Goal: Task Accomplishment & Management: Use online tool/utility

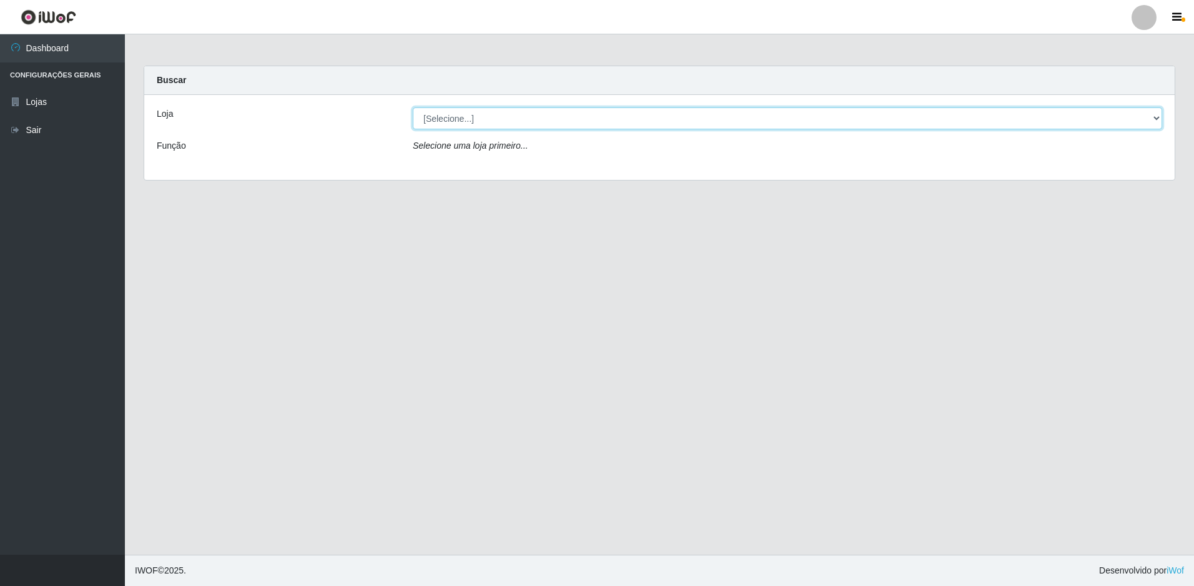
click at [644, 117] on select "[Selecione...] Extrabom - Loja 51 Gaivotas" at bounding box center [787, 118] width 749 height 22
select select "469"
click at [413, 107] on select "[Selecione...] Extrabom - Loja 51 Gaivotas" at bounding box center [787, 118] width 749 height 22
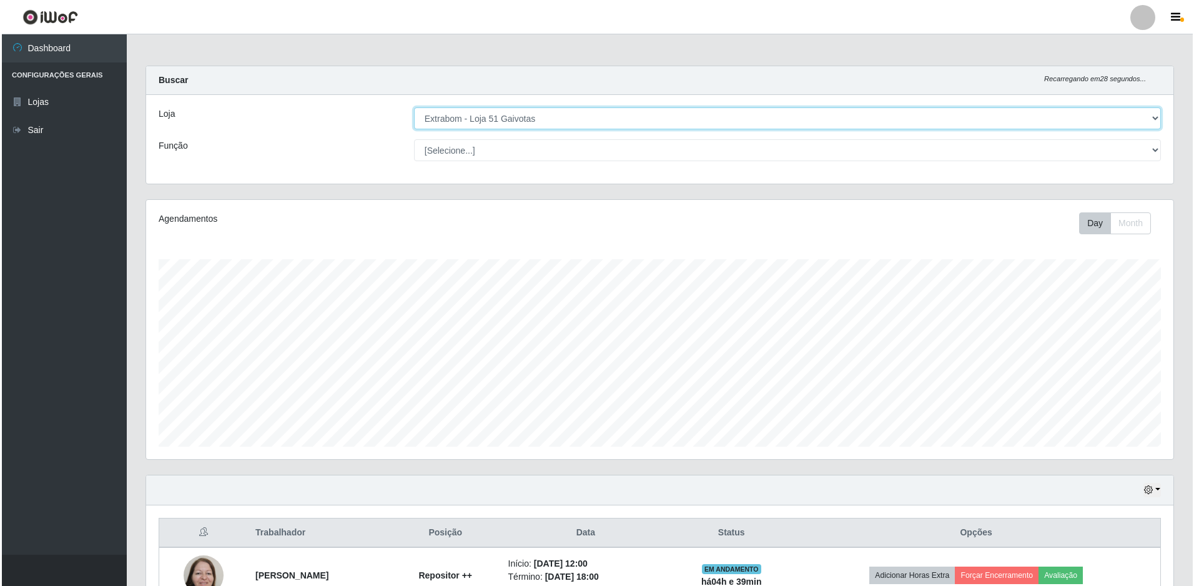
scroll to position [188, 0]
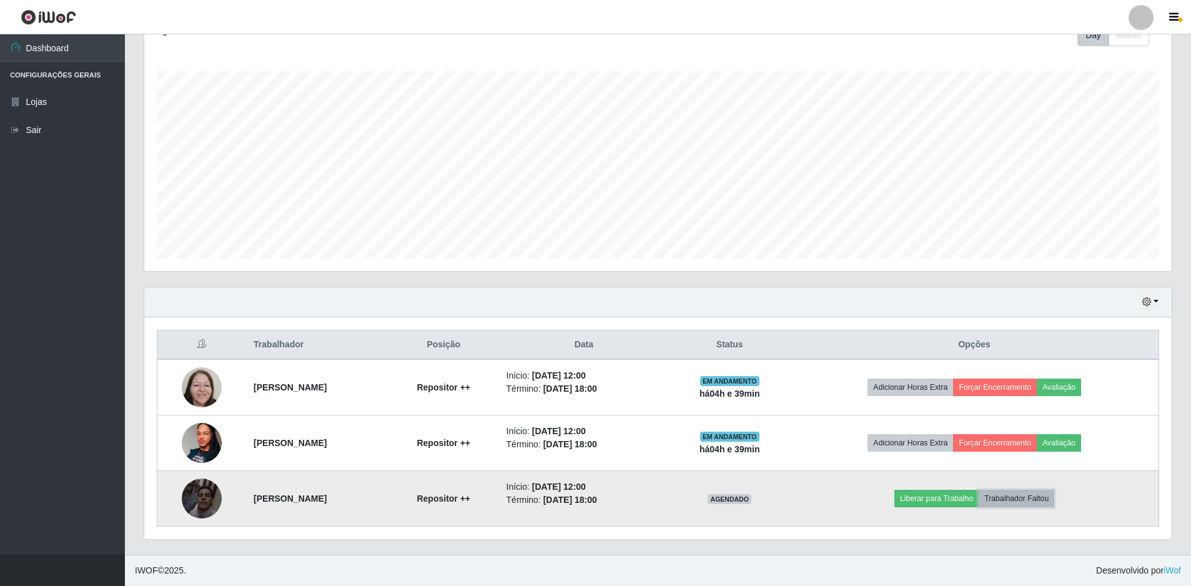
click at [1025, 499] on button "Trabalhador Faltou" at bounding box center [1017, 498] width 76 height 17
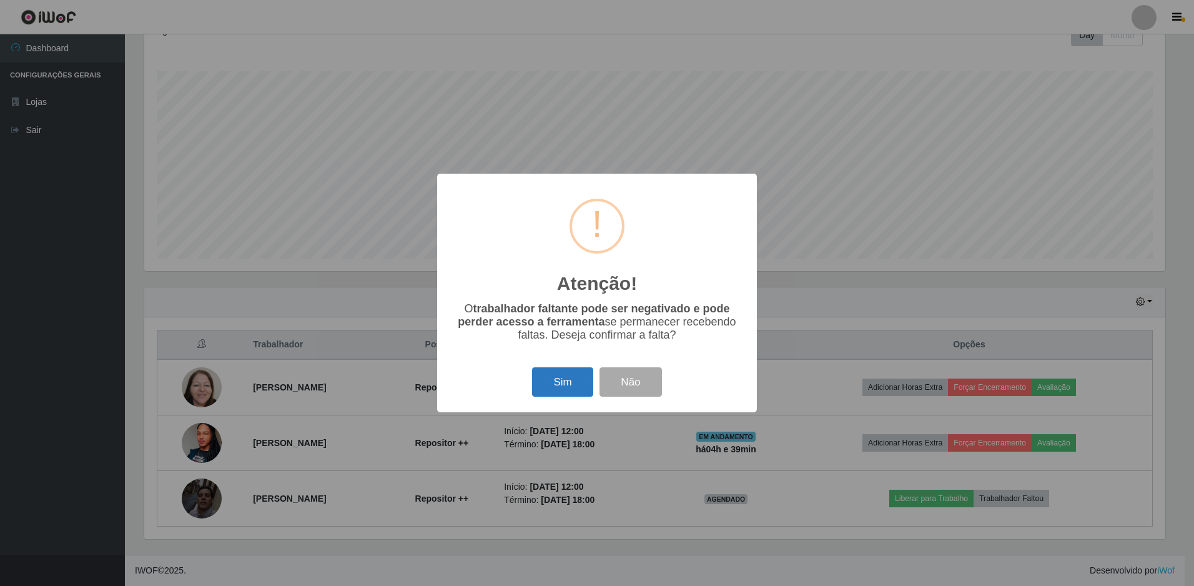
click at [574, 384] on button "Sim" at bounding box center [562, 381] width 61 height 29
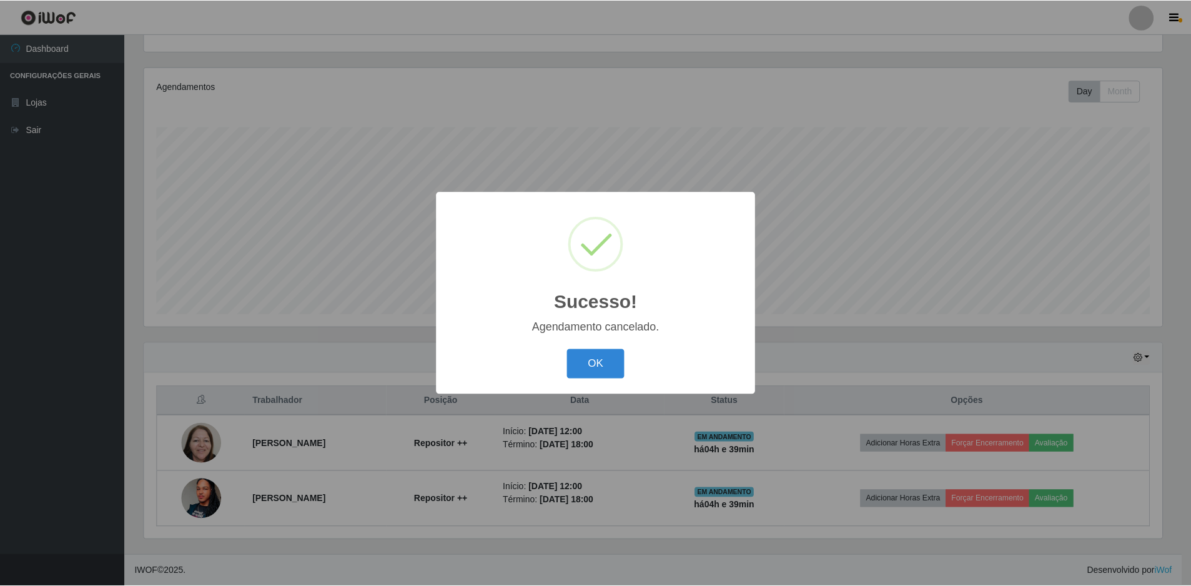
scroll to position [132, 0]
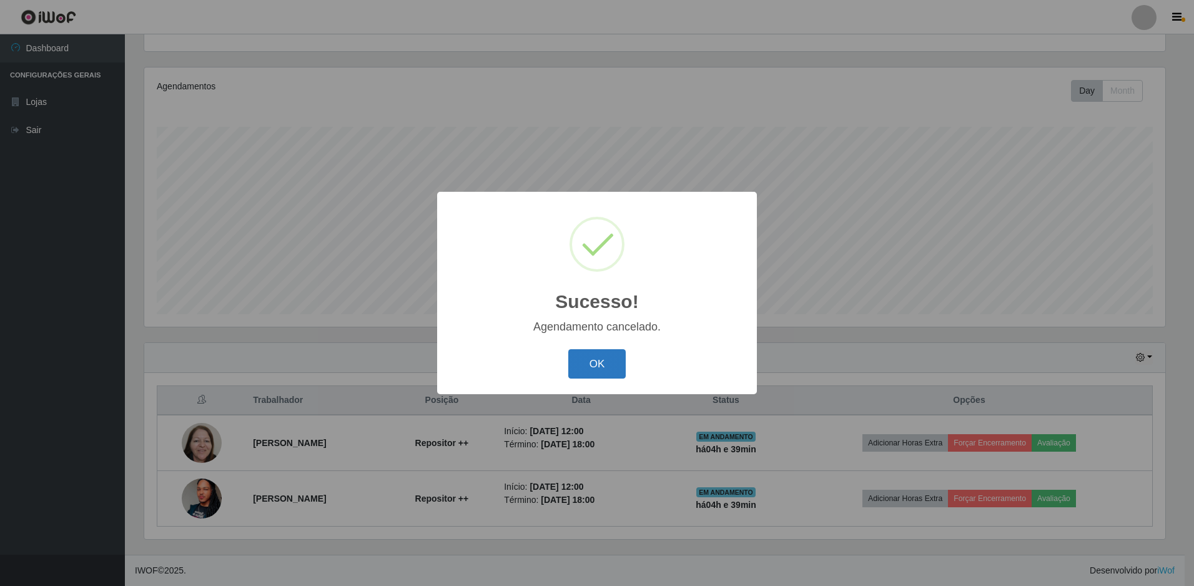
click at [590, 367] on button "OK" at bounding box center [597, 363] width 58 height 29
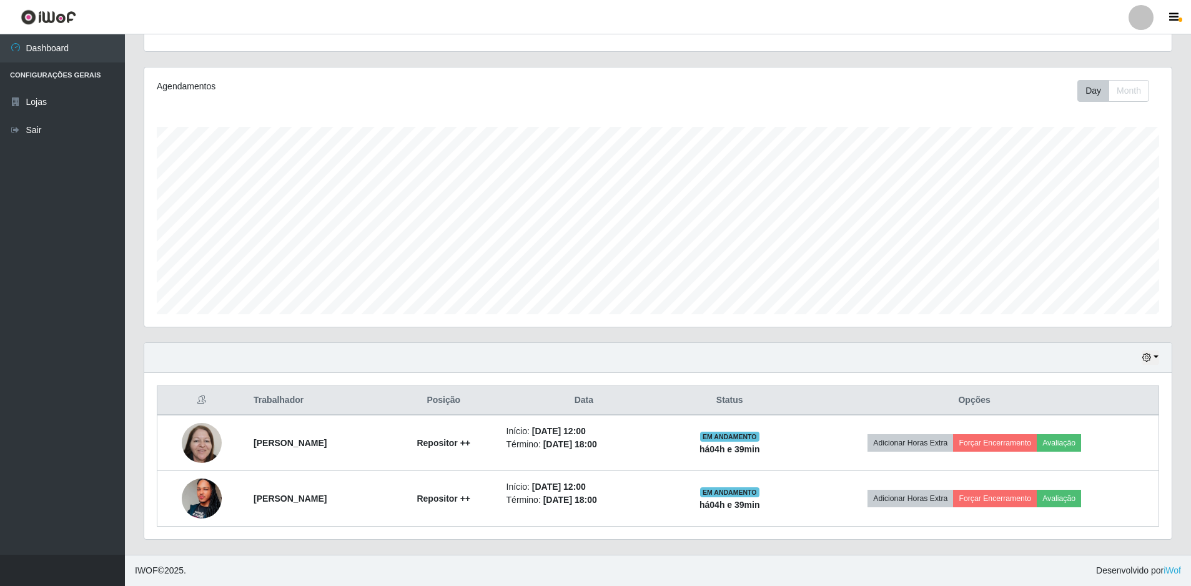
scroll to position [0, 0]
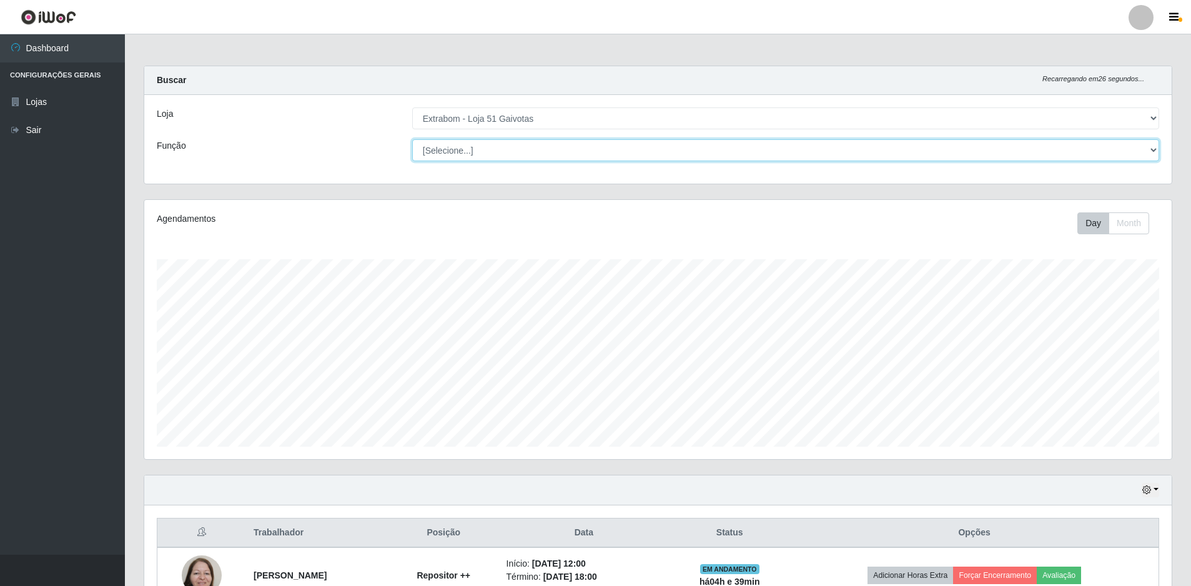
click at [574, 149] on select "[Selecione...] Repositor Repositor + Repositor ++" at bounding box center [785, 150] width 747 height 22
select select "86"
click at [412, 139] on select "[Selecione...] Repositor Repositor + Repositor ++" at bounding box center [785, 150] width 747 height 22
